Goal: Information Seeking & Learning: Learn about a topic

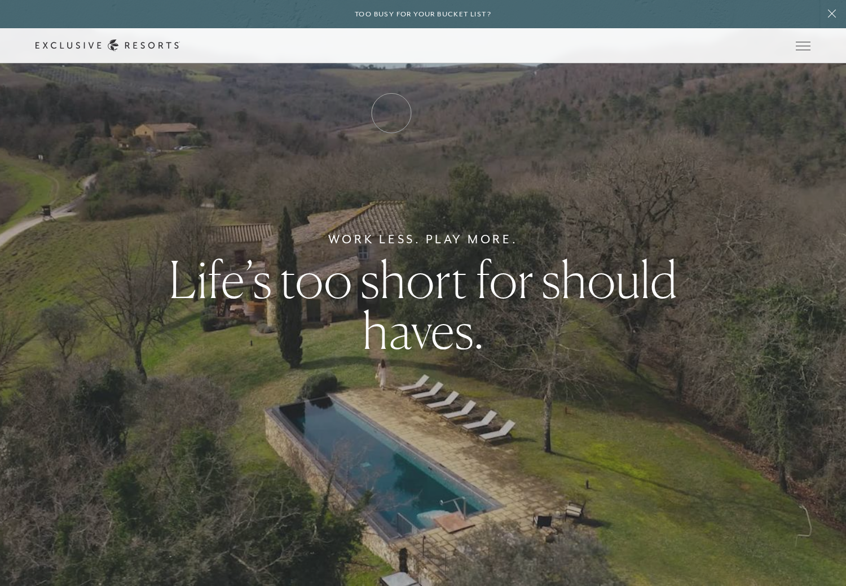
click at [0, 0] on link "How it works" at bounding box center [0, 0] width 0 height 0
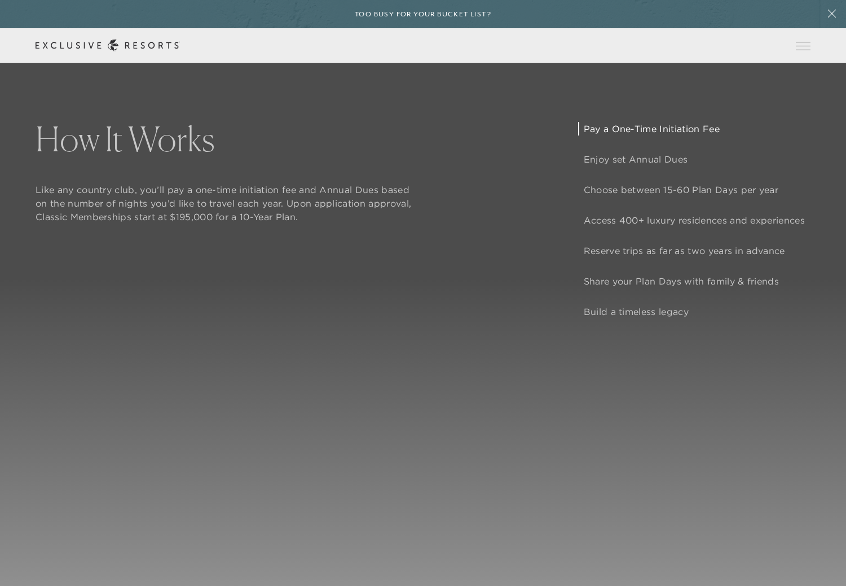
scroll to position [1050, 0]
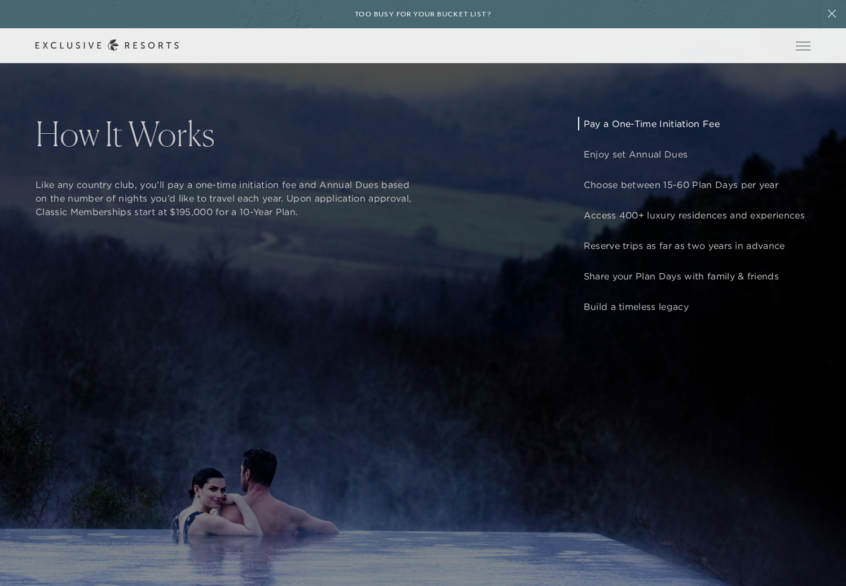
click at [652, 125] on p "Pay a One-Time Initiation Fee" at bounding box center [694, 124] width 221 height 14
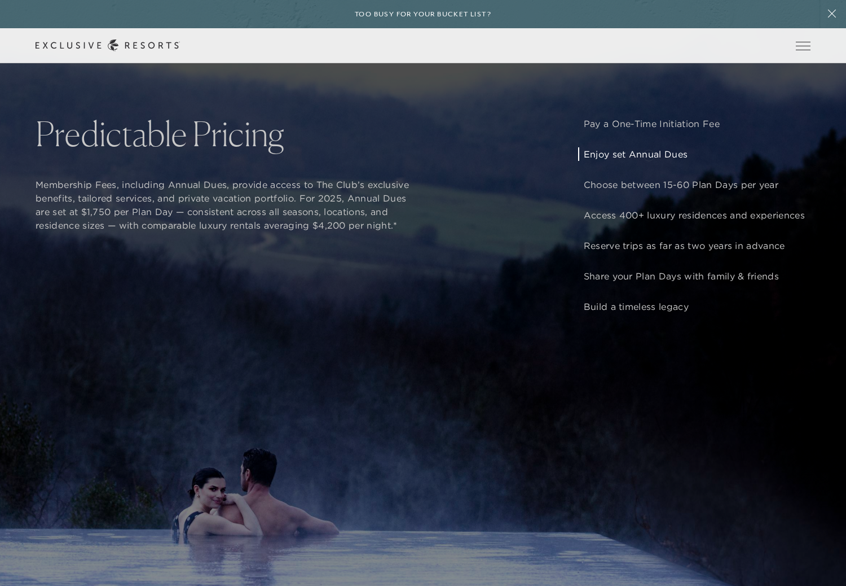
click at [649, 155] on p "Enjoy set Annual Dues" at bounding box center [694, 154] width 221 height 14
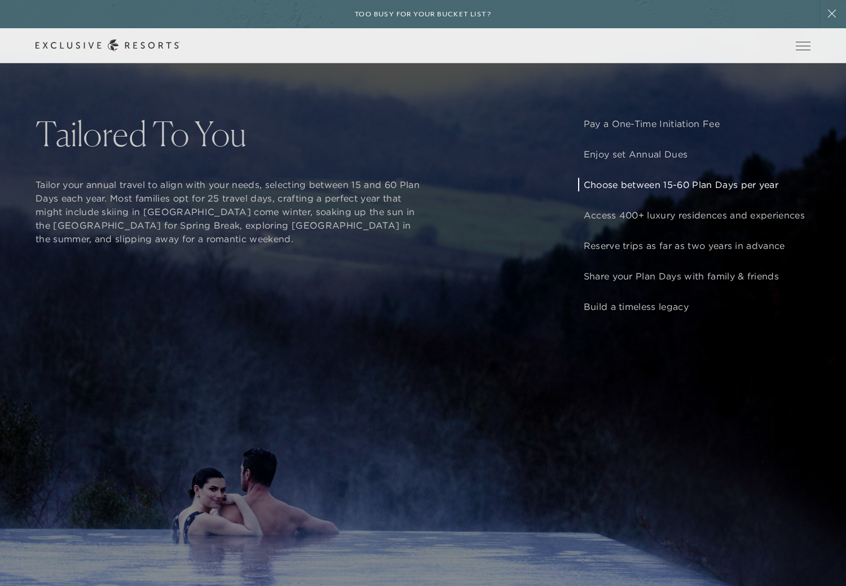
click at [656, 182] on p "Choose between 15-60 Plan Days per year" at bounding box center [694, 185] width 221 height 14
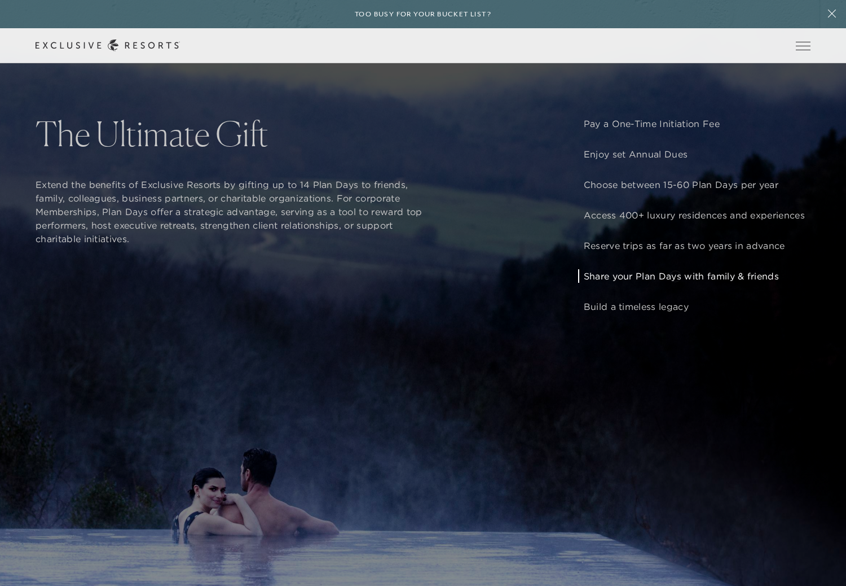
click at [675, 275] on p "Share your Plan Days with family & friends" at bounding box center [694, 276] width 221 height 14
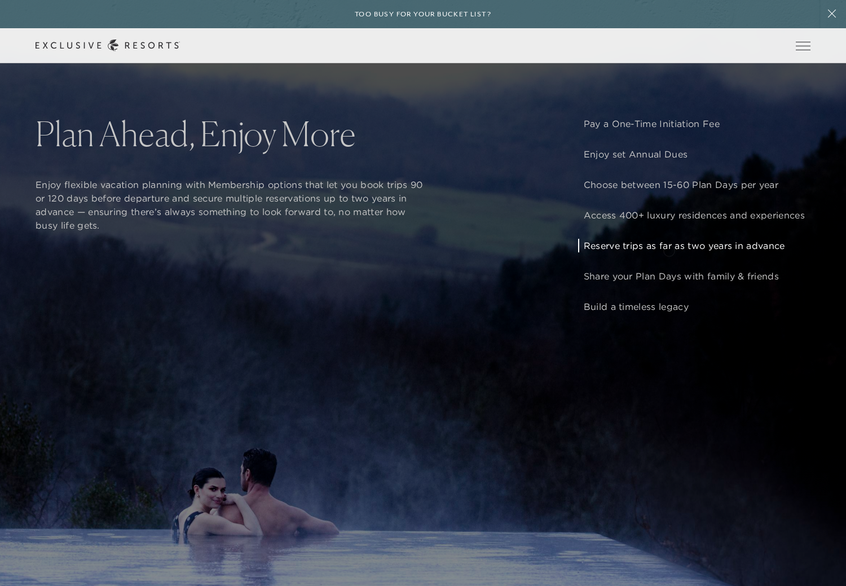
click at [669, 248] on p "Reserve trips as far as two years in advance" at bounding box center [694, 246] width 221 height 14
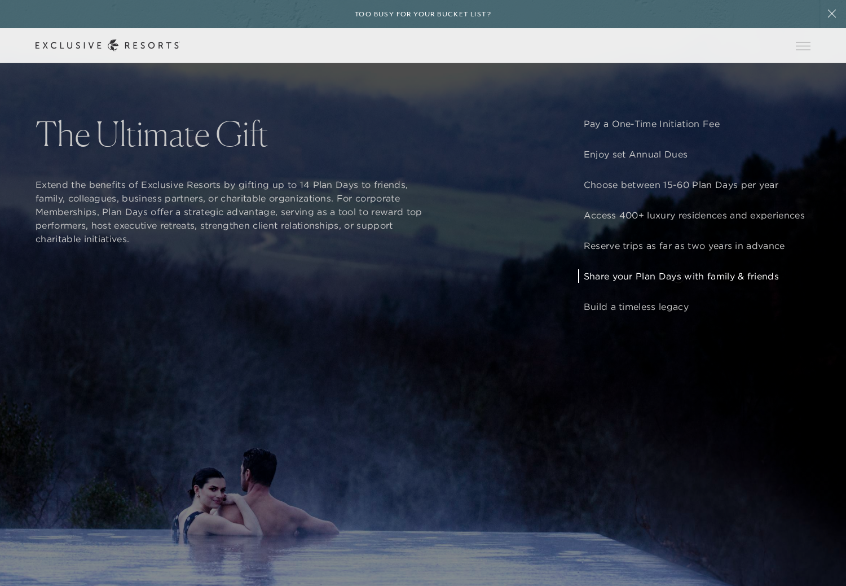
click at [678, 276] on p "Share your Plan Days with family & friends" at bounding box center [694, 276] width 221 height 14
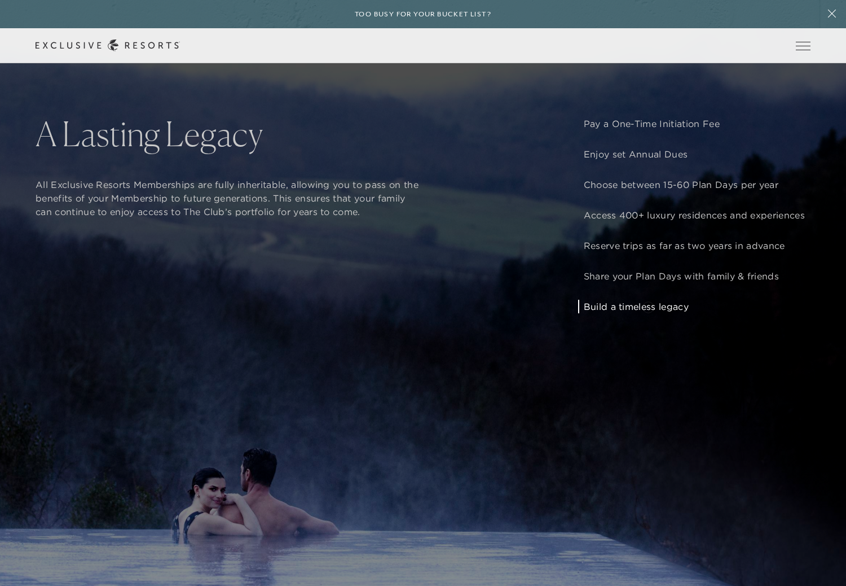
click at [648, 306] on p "Build a timeless legacy" at bounding box center [694, 307] width 221 height 14
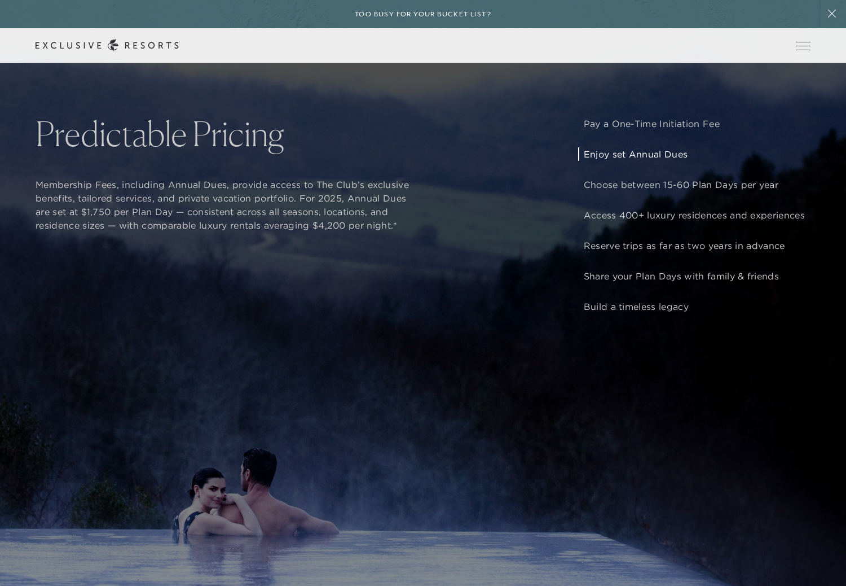
click at [638, 152] on p "Enjoy set Annual Dues" at bounding box center [694, 154] width 221 height 14
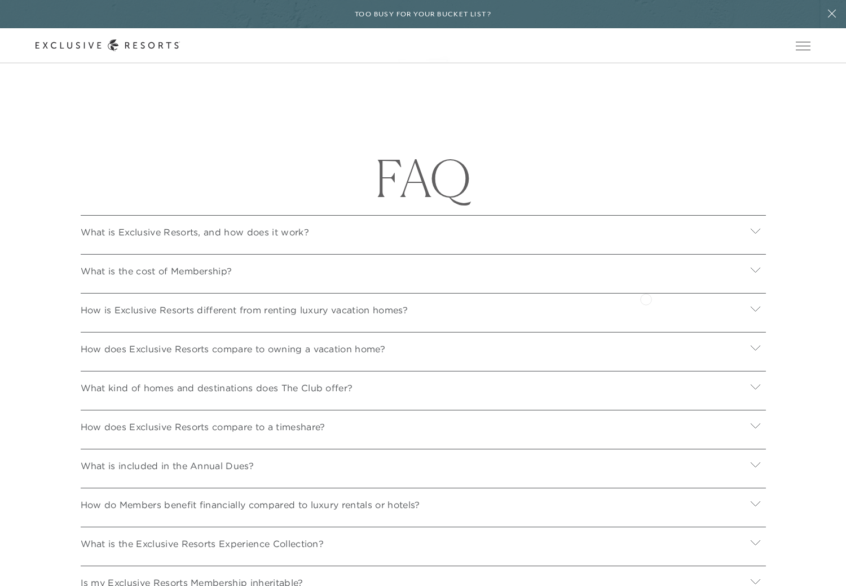
scroll to position [4232, 0]
click at [756, 231] on icon at bounding box center [756, 230] width 10 height 5
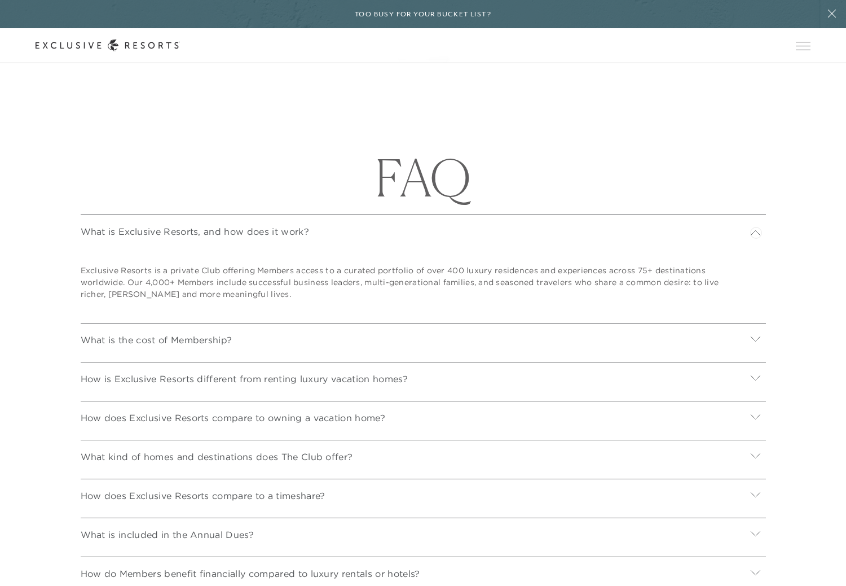
scroll to position [4231, 0]
click at [755, 337] on icon at bounding box center [755, 340] width 11 height 11
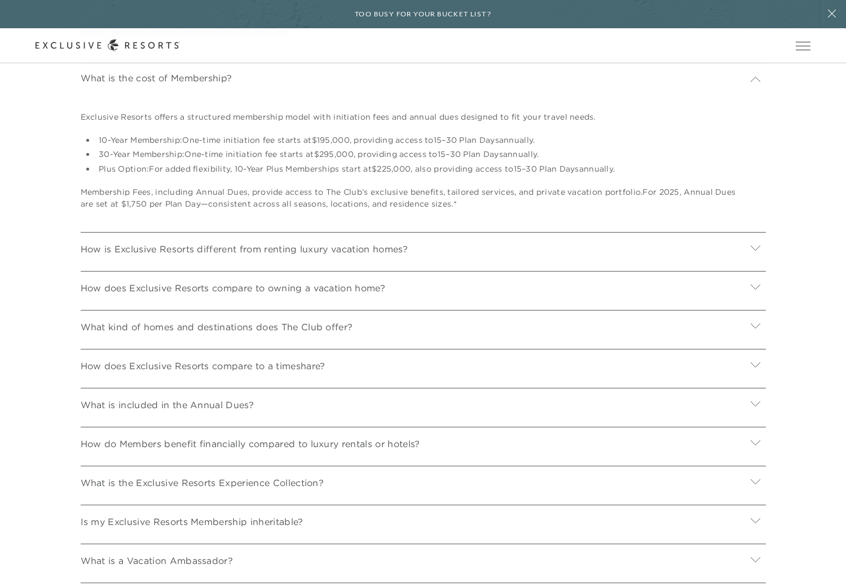
scroll to position [4497, 0]
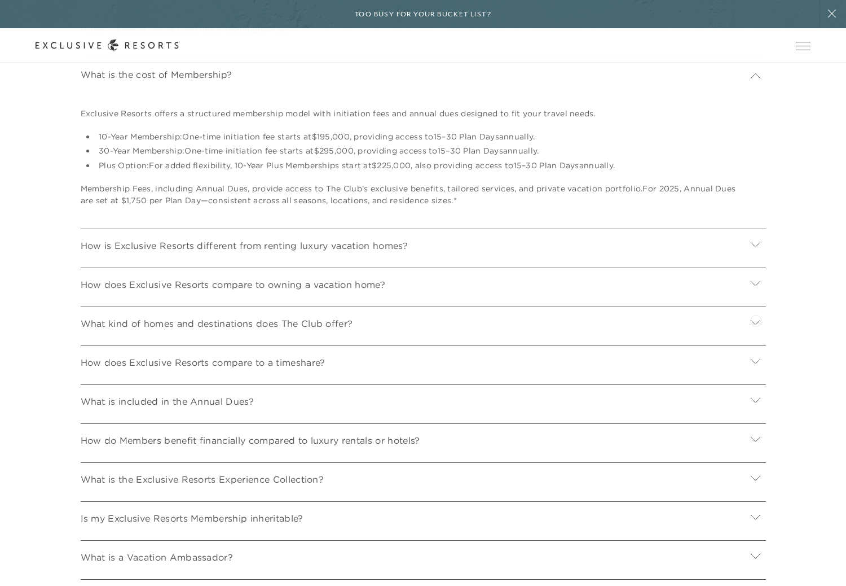
click at [756, 320] on icon at bounding box center [756, 322] width 10 height 5
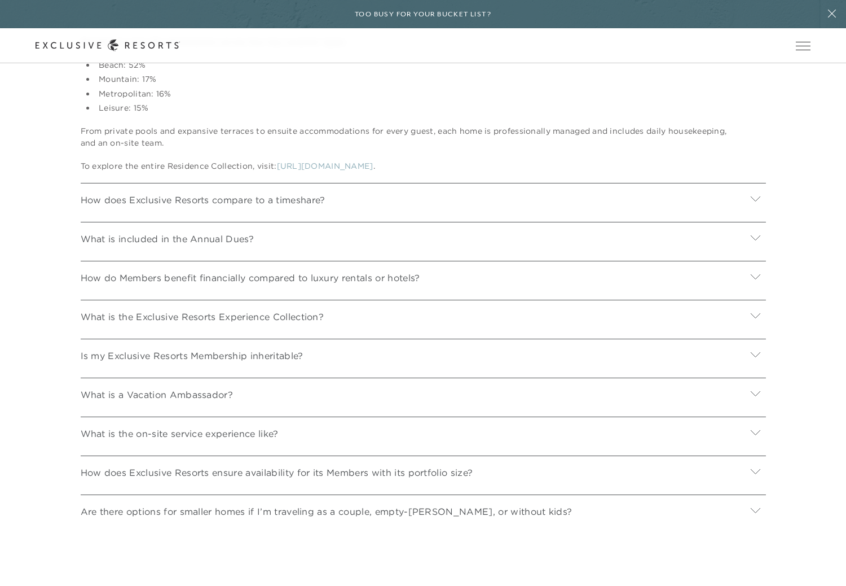
scroll to position [4937, 0]
click at [753, 354] on icon at bounding box center [755, 353] width 11 height 11
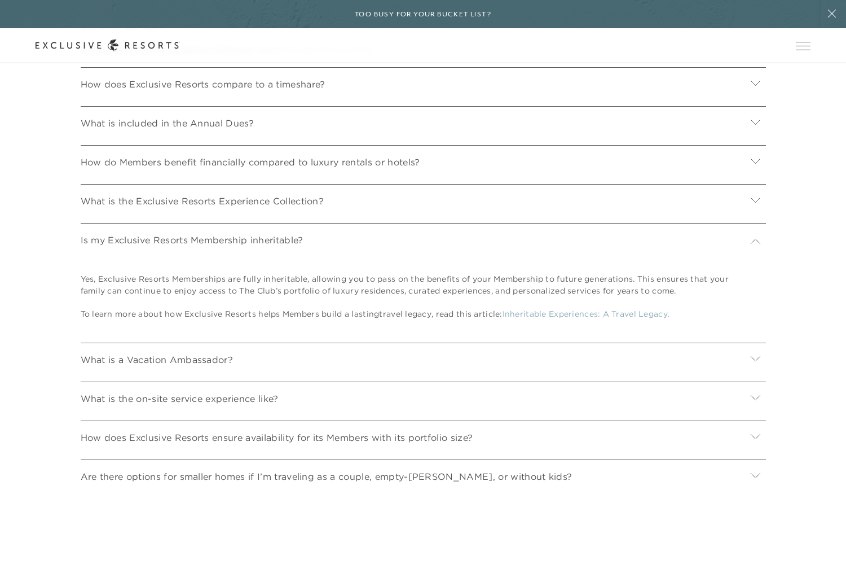
scroll to position [5053, 0]
click at [753, 365] on div at bounding box center [755, 357] width 21 height 27
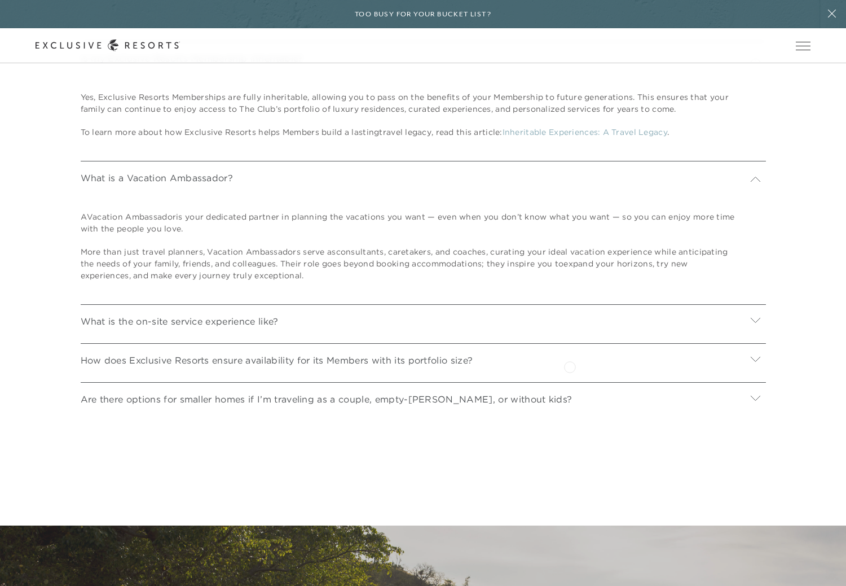
scroll to position [5237, 0]
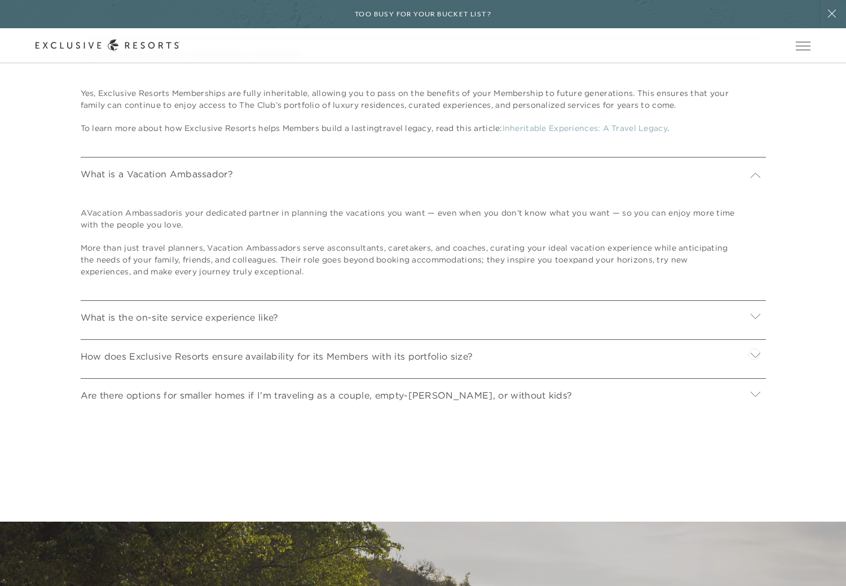
click at [754, 353] on icon at bounding box center [756, 355] width 10 height 5
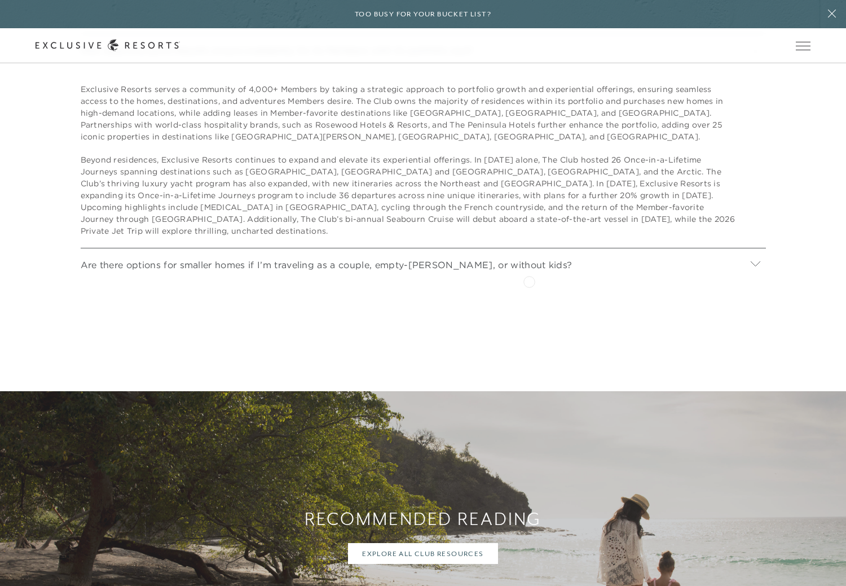
scroll to position [5544, 0]
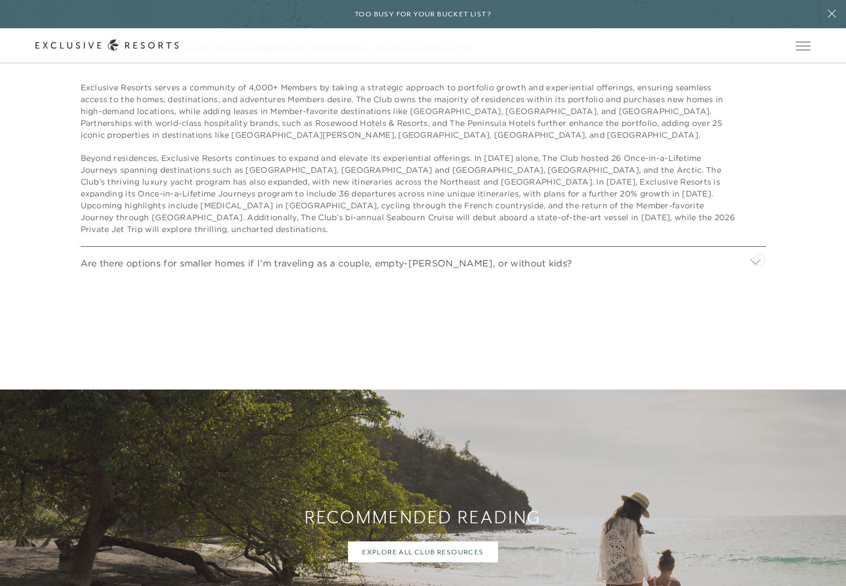
click at [760, 258] on icon at bounding box center [755, 262] width 11 height 11
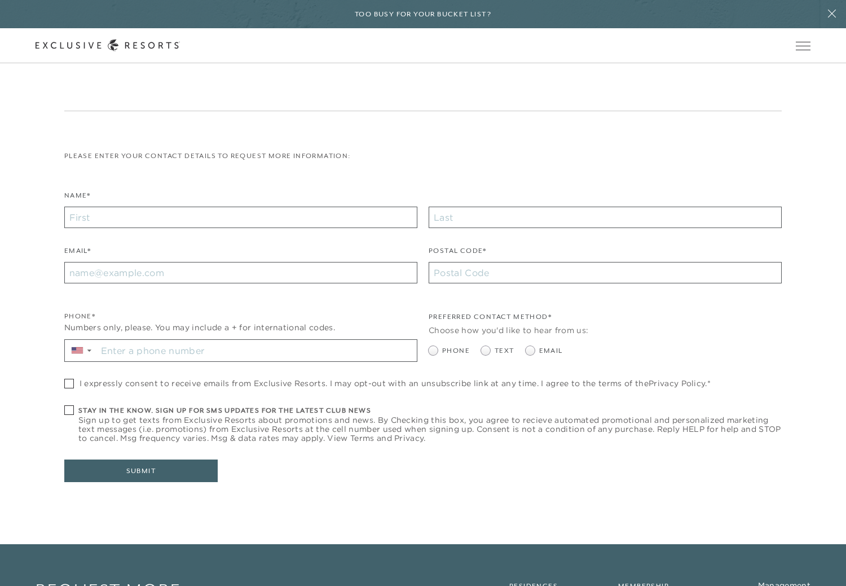
scroll to position [6348, 0]
